Goal: Transaction & Acquisition: Purchase product/service

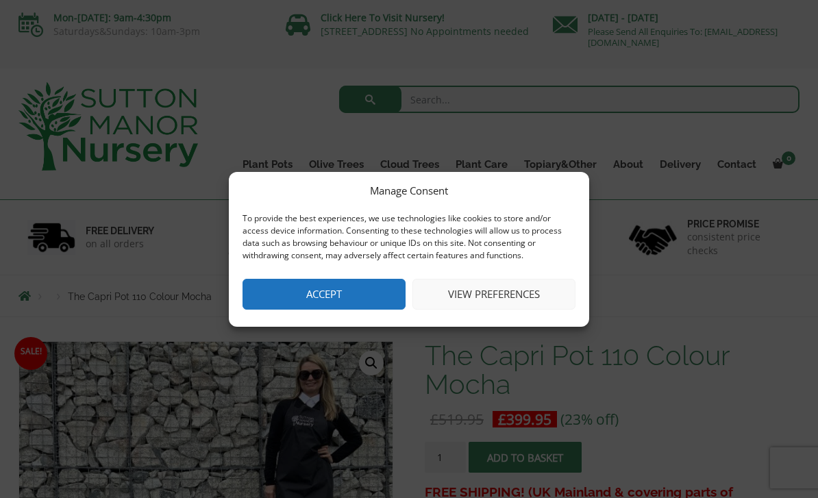
click at [357, 295] on button "Accept" at bounding box center [323, 294] width 163 height 31
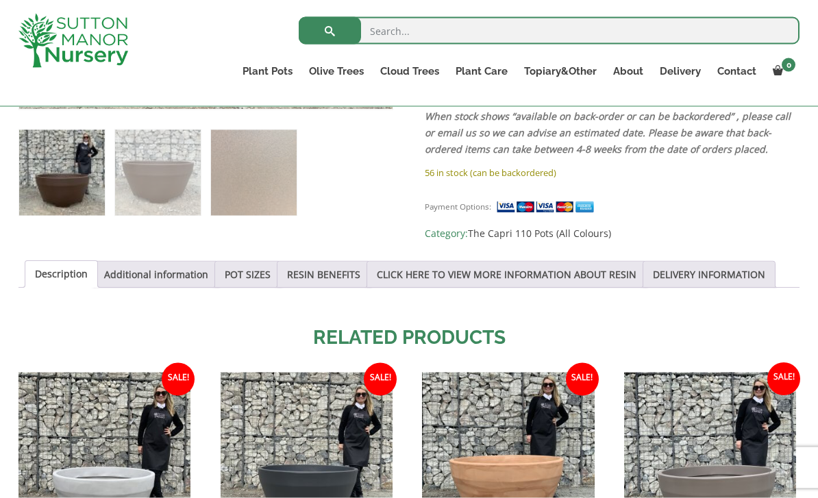
scroll to position [576, 0]
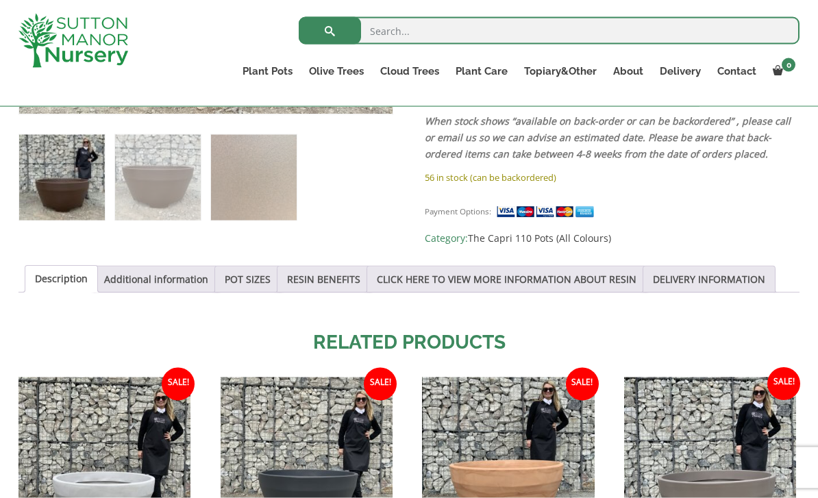
click at [245, 280] on link "POT SIZES" at bounding box center [248, 279] width 46 height 26
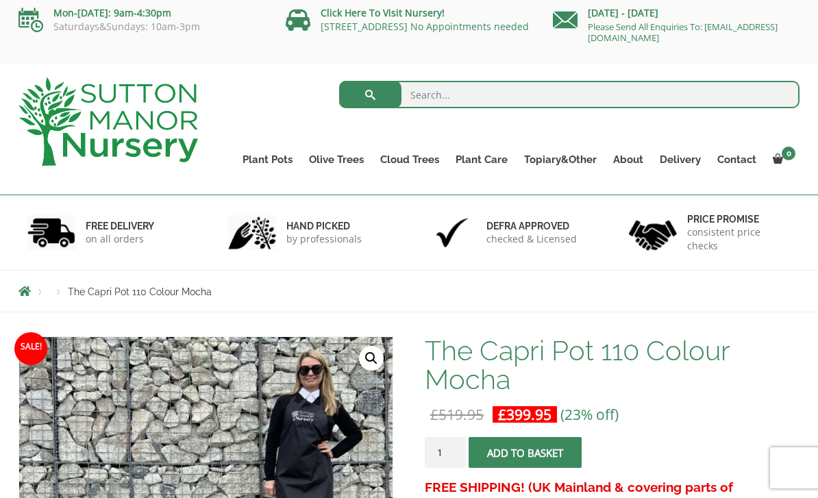
scroll to position [0, 0]
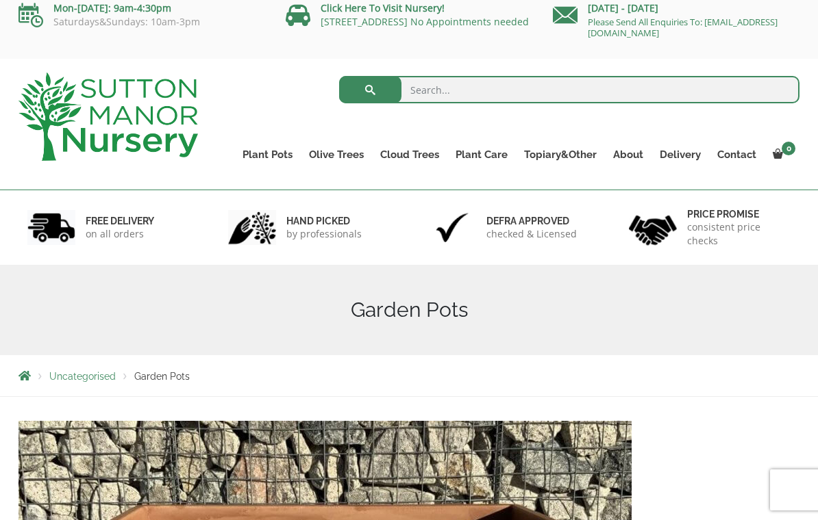
scroll to position [17, 0]
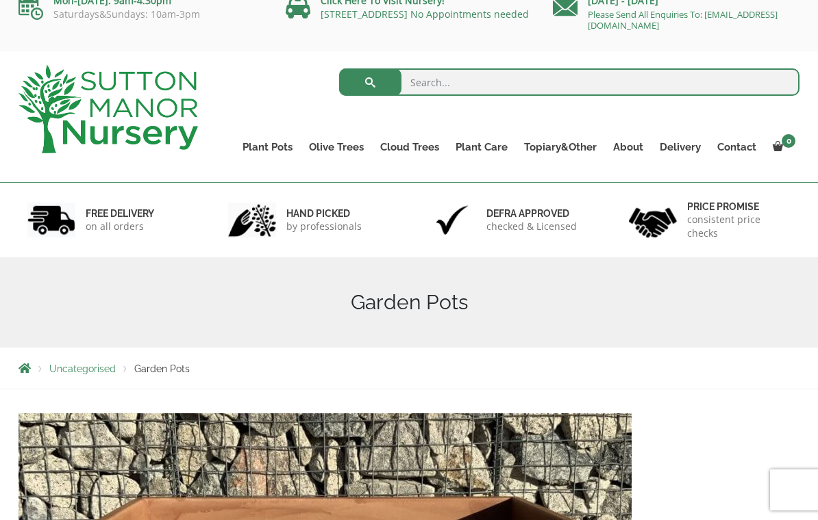
click at [273, 142] on link "Plant Pots" at bounding box center [267, 147] width 66 height 19
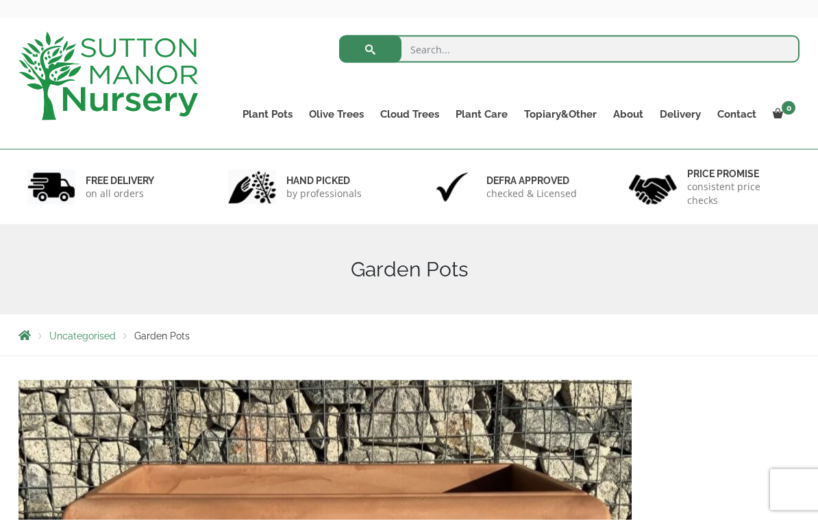
scroll to position [21, 0]
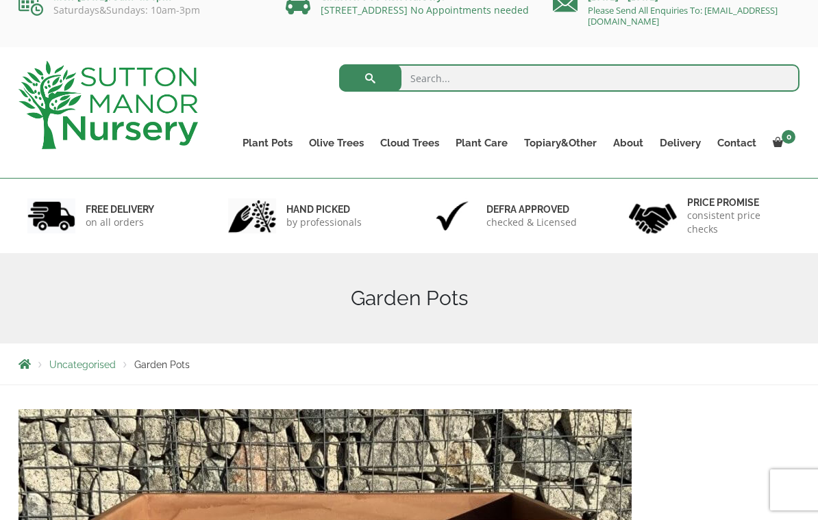
click at [0, 0] on ul "Resin Bonded Pots The Amalfi Pots The Milan Pots The Capri Pots The Brunello Po…" at bounding box center [0, 0] width 0 height 0
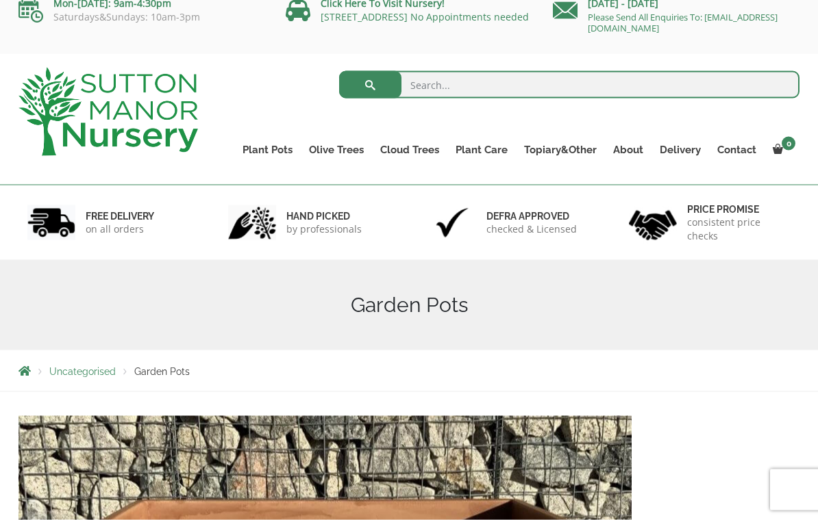
scroll to position [15, 0]
click at [0, 0] on link "The Capri Pots" at bounding box center [0, 0] width 0 height 0
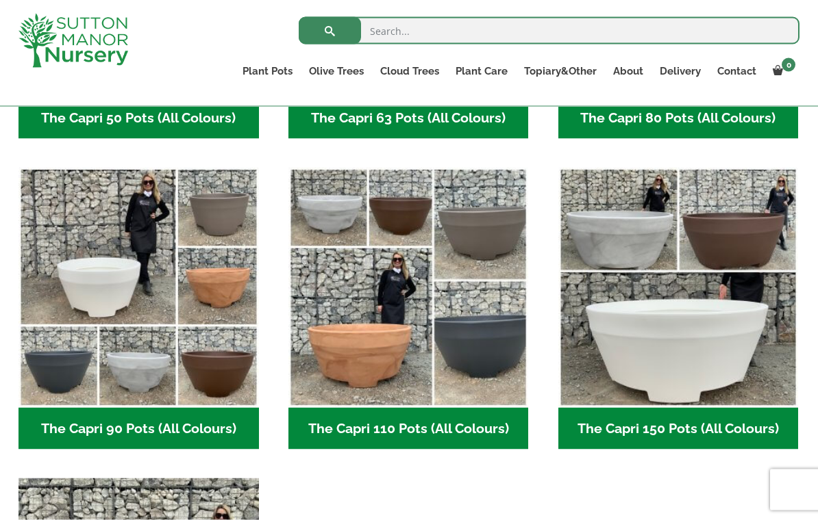
scroll to position [609, 0]
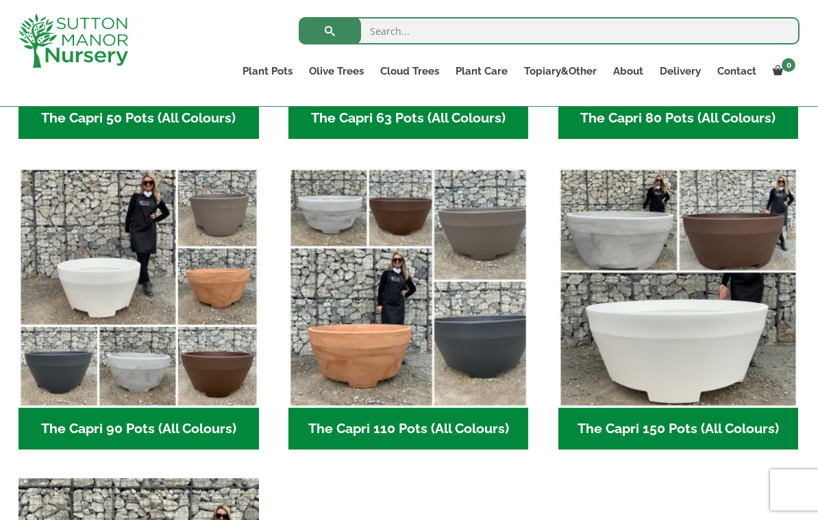
click at [68, 368] on img "Visit product category The Capri 90 Pots (All Colours)" at bounding box center [138, 288] width 240 height 240
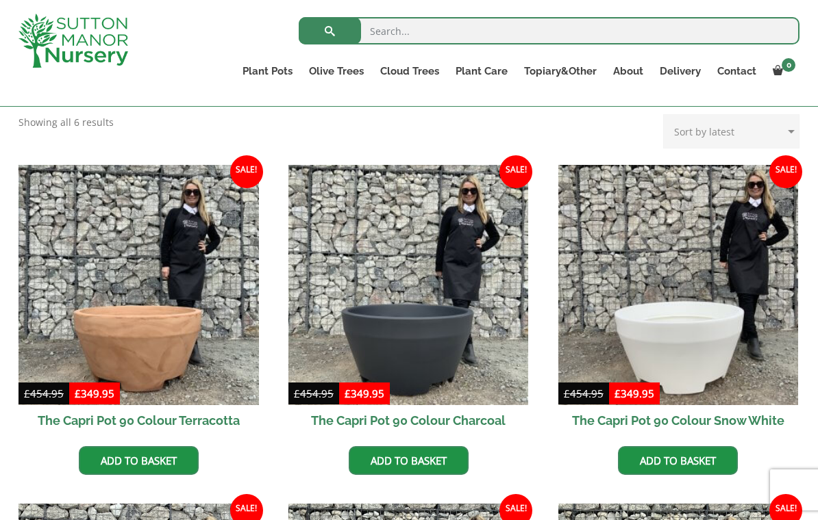
scroll to position [291, 0]
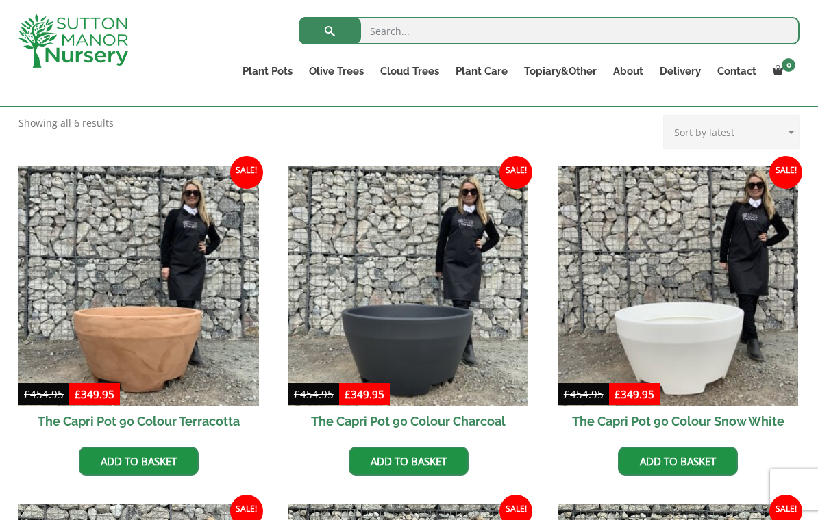
click at [444, 329] on img at bounding box center [408, 286] width 240 height 240
